Goal: Information Seeking & Learning: Check status

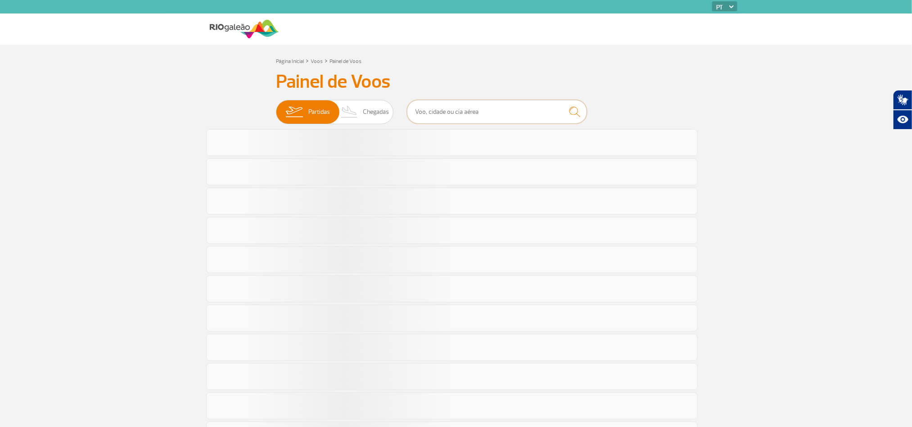
click at [502, 120] on input "text" at bounding box center [497, 112] width 180 height 24
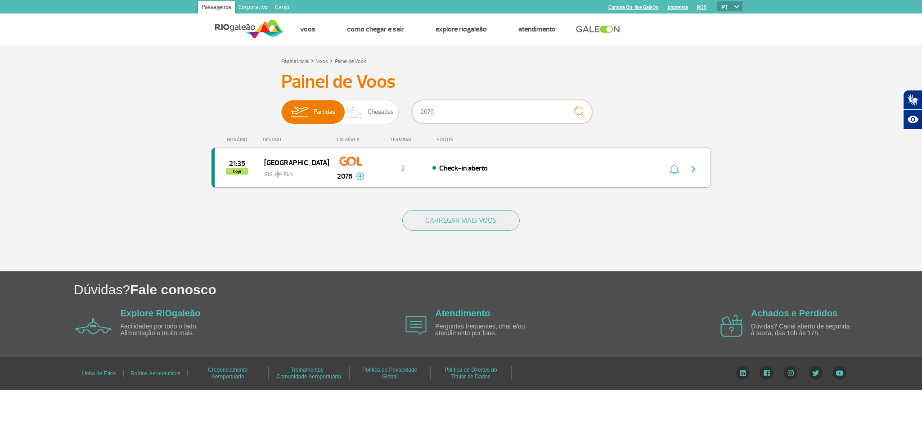
type input "2076"
click at [697, 167] on img "button" at bounding box center [693, 169] width 11 height 11
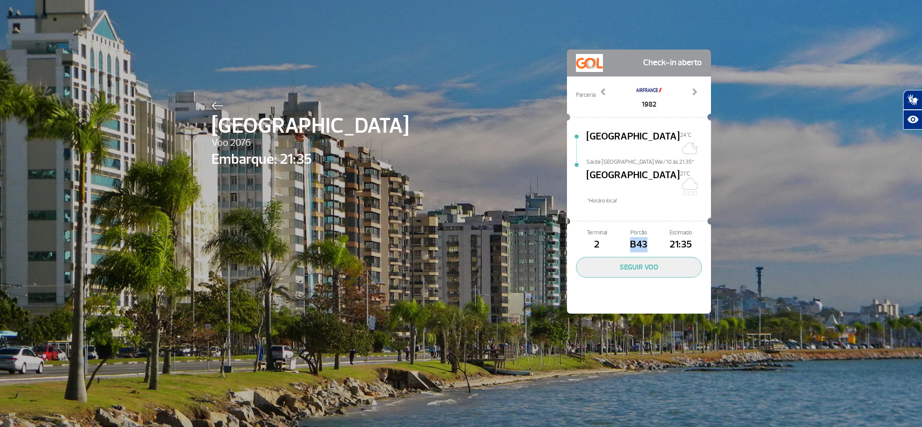
drag, startPoint x: 641, startPoint y: 222, endPoint x: 613, endPoint y: 225, distance: 28.1
click at [618, 237] on span "B43" at bounding box center [639, 244] width 42 height 15
click at [439, 301] on div "[GEOGRAPHIC_DATA] Voo 2076 Embarque: 21:35 Check-in aberto Parceria: 1982 3077 …" at bounding box center [461, 168] width 513 height 336
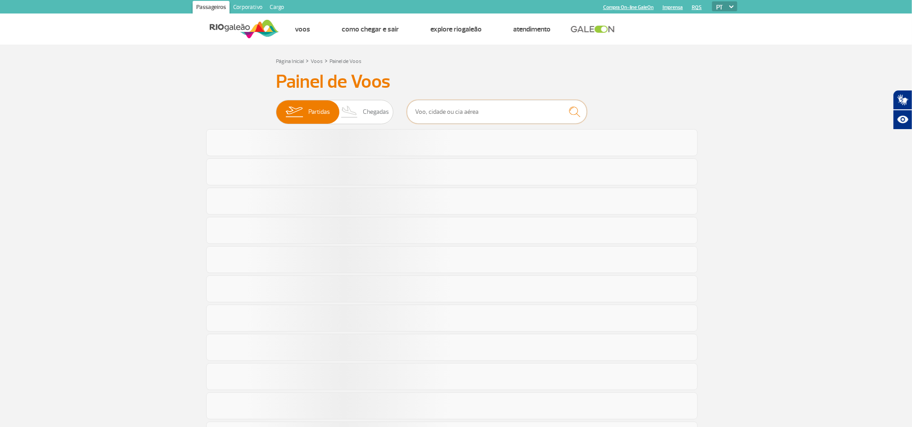
click at [510, 120] on input "text" at bounding box center [497, 112] width 180 height 24
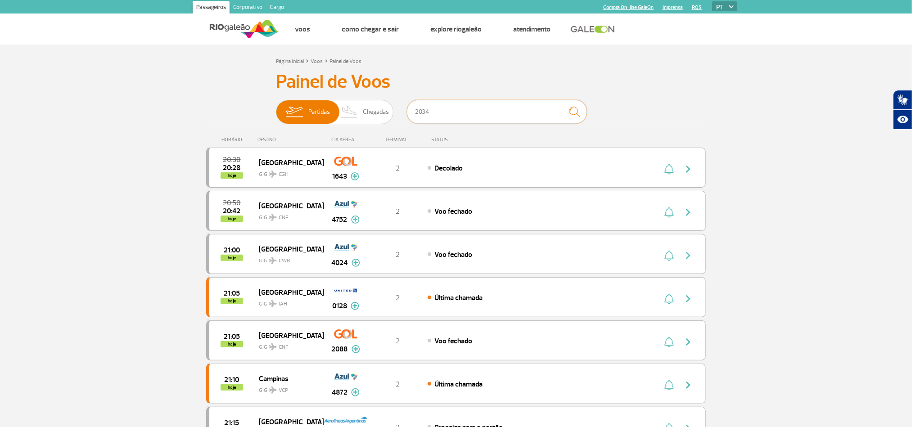
type input "2034"
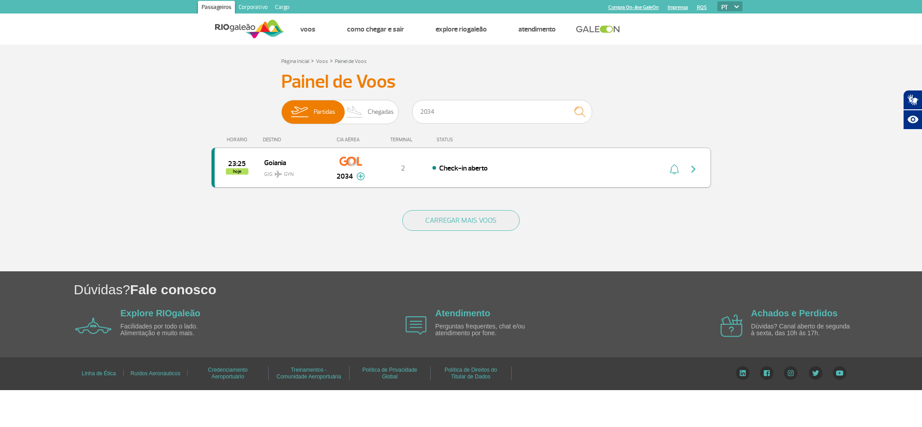
click at [694, 171] on img "button" at bounding box center [693, 169] width 11 height 11
